Goal: Transaction & Acquisition: Obtain resource

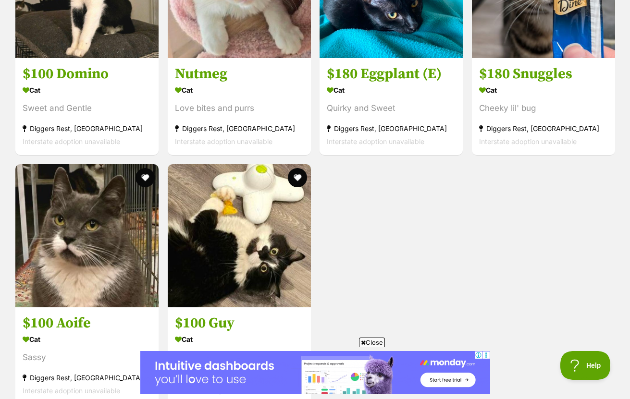
scroll to position [1876, 0]
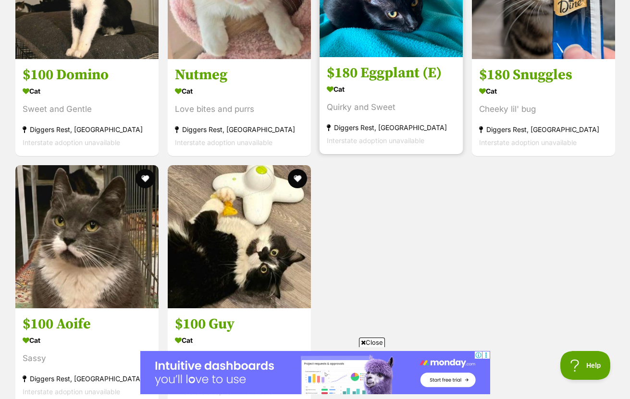
click at [396, 64] on h3 "$180 Eggplant (E)" at bounding box center [391, 73] width 129 height 18
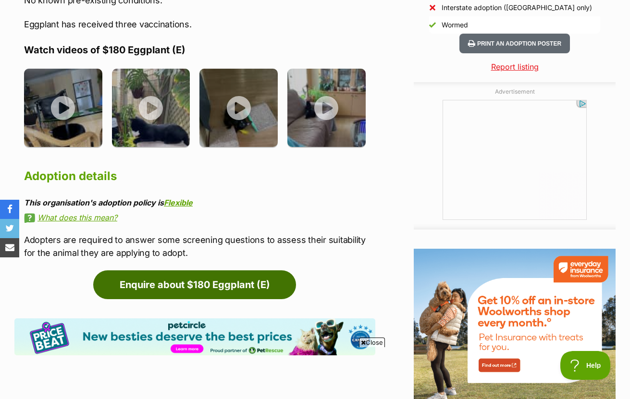
click at [144, 292] on link "Enquire about $180 Eggplant (E)" at bounding box center [194, 284] width 203 height 29
